Goal: Transaction & Acquisition: Purchase product/service

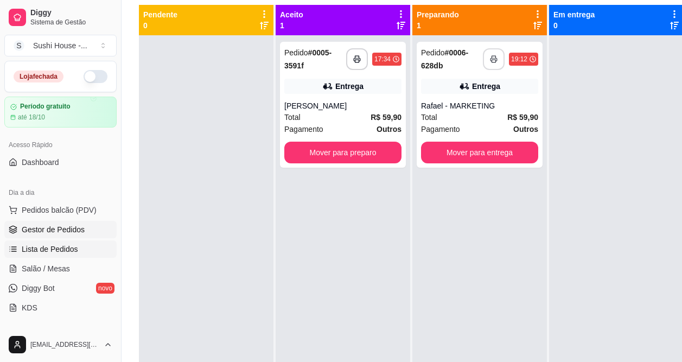
scroll to position [117, 0]
click at [42, 210] on span "Pedidos balcão (PDV)" at bounding box center [59, 210] width 75 height 11
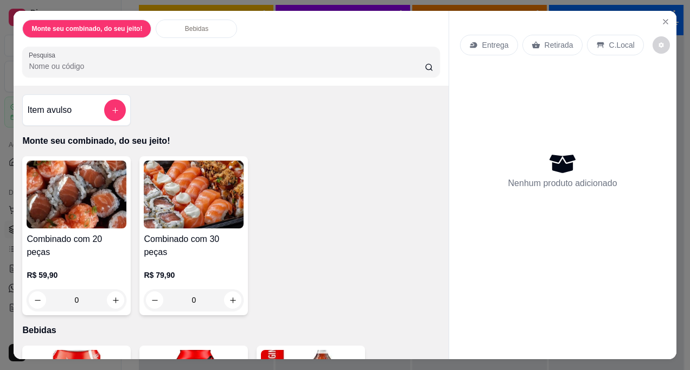
click at [58, 193] on img at bounding box center [77, 195] width 100 height 68
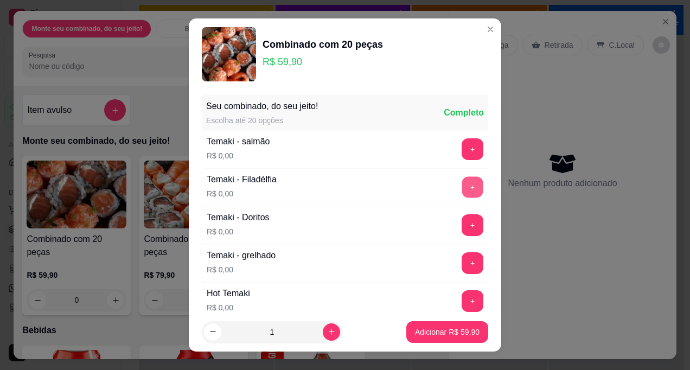
click at [462, 186] on button "+" at bounding box center [472, 187] width 21 height 21
click at [462, 180] on button "+" at bounding box center [473, 187] width 22 height 22
click at [462, 265] on button "+" at bounding box center [473, 263] width 22 height 22
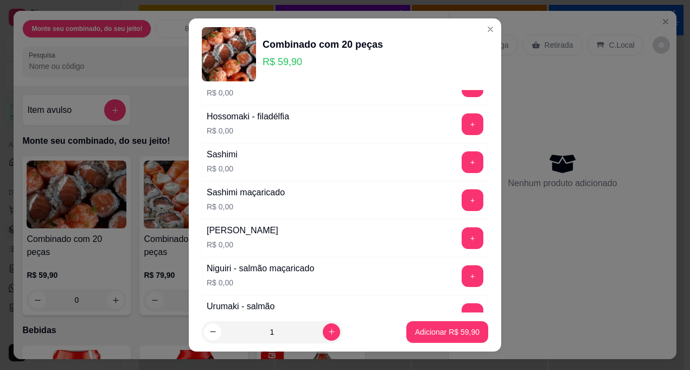
scroll to position [258, 0]
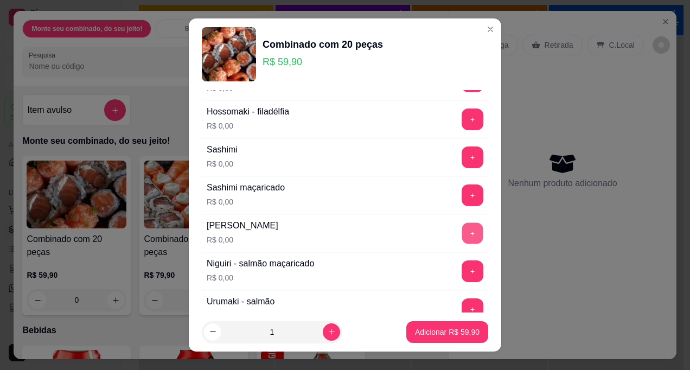
click at [462, 227] on button "+" at bounding box center [472, 233] width 21 height 21
click at [462, 227] on button "+" at bounding box center [473, 234] width 22 height 22
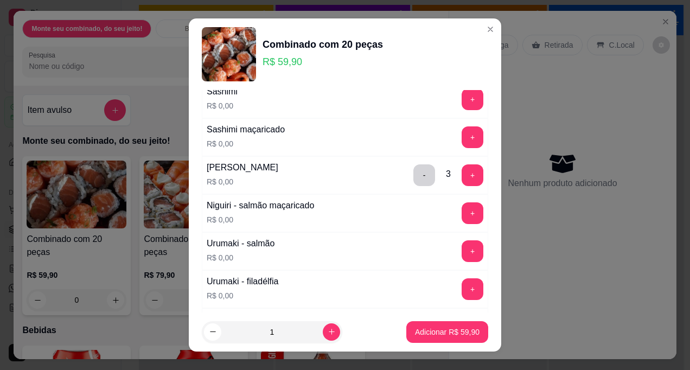
scroll to position [321, 0]
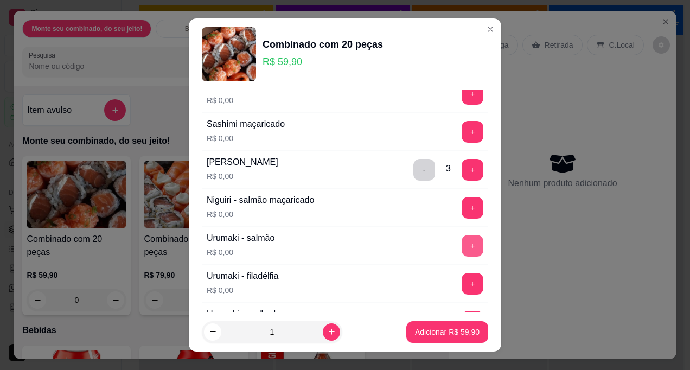
click at [462, 249] on button "+" at bounding box center [473, 246] width 22 height 22
click at [462, 249] on button "+" at bounding box center [472, 246] width 21 height 21
click at [462, 249] on button "+" at bounding box center [473, 246] width 22 height 22
click at [462, 249] on button "+" at bounding box center [472, 246] width 21 height 21
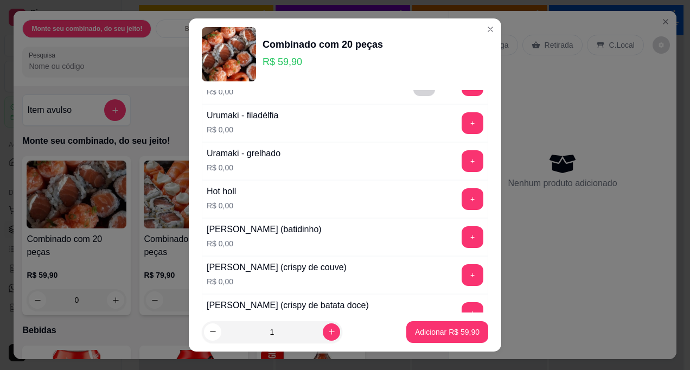
scroll to position [485, 0]
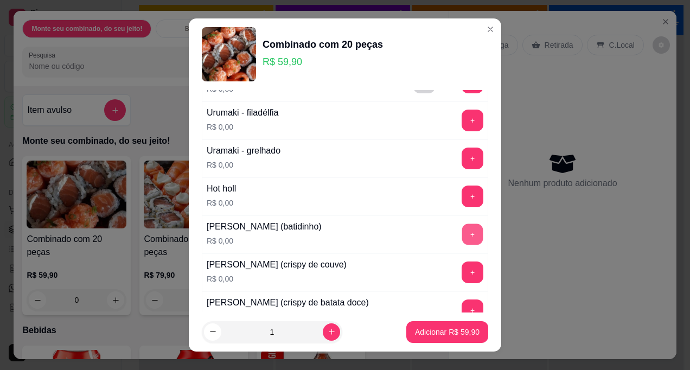
click at [462, 240] on button "+" at bounding box center [472, 234] width 21 height 21
click at [462, 240] on button "+" at bounding box center [473, 235] width 22 height 22
click at [462, 240] on button "+" at bounding box center [472, 234] width 21 height 21
click at [462, 240] on button "+" at bounding box center [473, 235] width 22 height 22
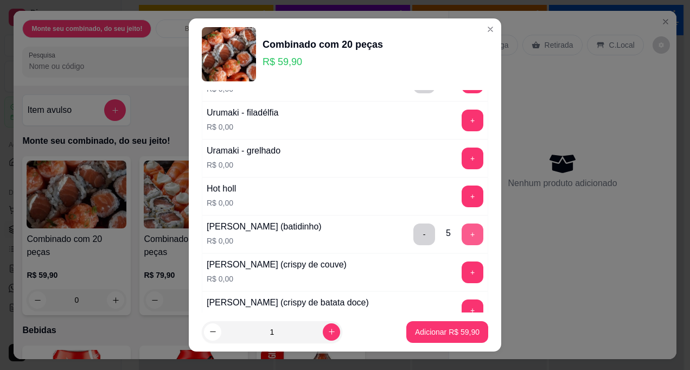
click at [462, 240] on button "+" at bounding box center [473, 235] width 22 height 22
click at [416, 238] on div "- 6 +" at bounding box center [448, 235] width 79 height 22
click at [414, 238] on button "-" at bounding box center [425, 235] width 22 height 22
click at [414, 238] on button "-" at bounding box center [424, 234] width 21 height 21
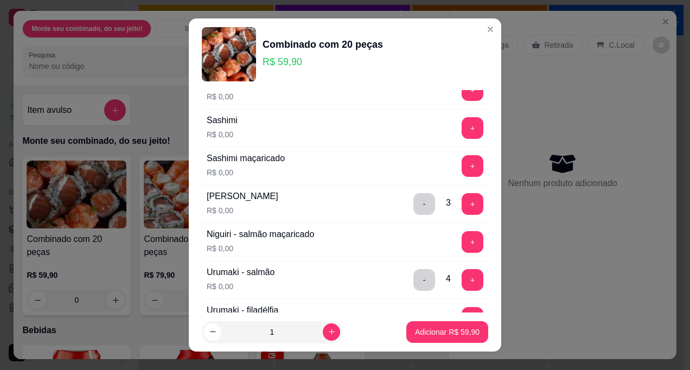
scroll to position [279, 0]
